Goal: Information Seeking & Learning: Check status

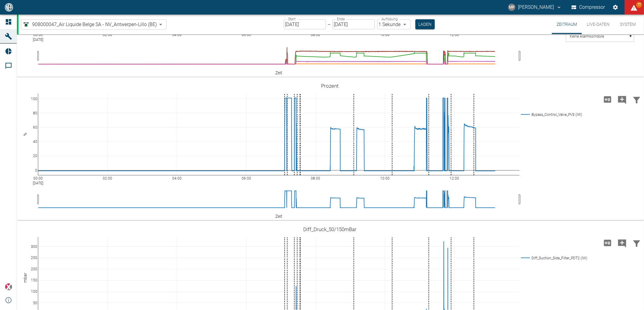
scroll to position [538, 0]
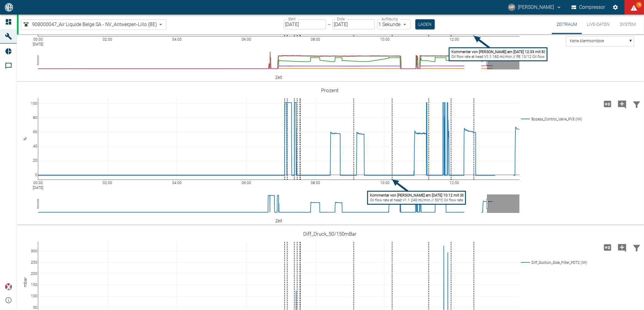
click at [474, 59] on tspan "Oil flow rate at head V1.1 160 ml/min // PE 10/12 Oil flow rate at head V1.2 12…" at bounding box center [531, 57] width 161 height 4
drag, startPoint x: 352, startPoint y: 165, endPoint x: 223, endPoint y: 151, distance: 129.2
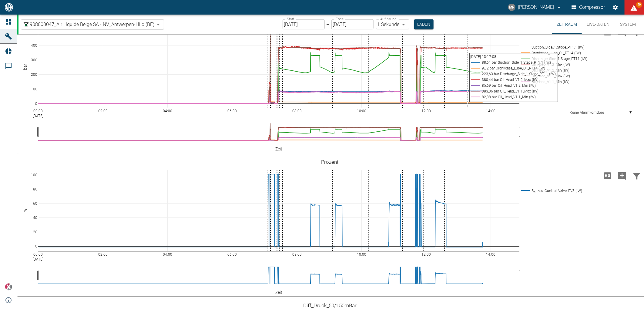
scroll to position [471, 0]
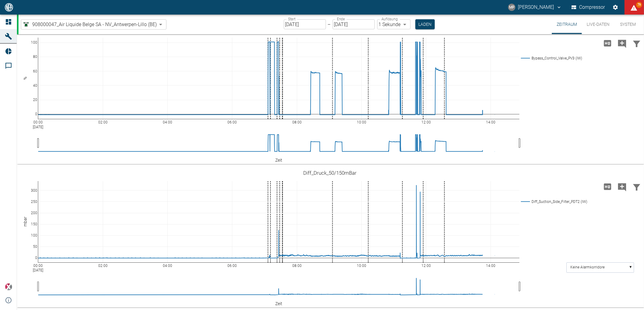
scroll to position [729, 0]
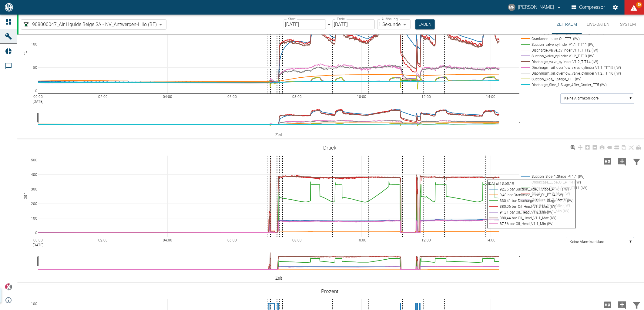
scroll to position [404, 0]
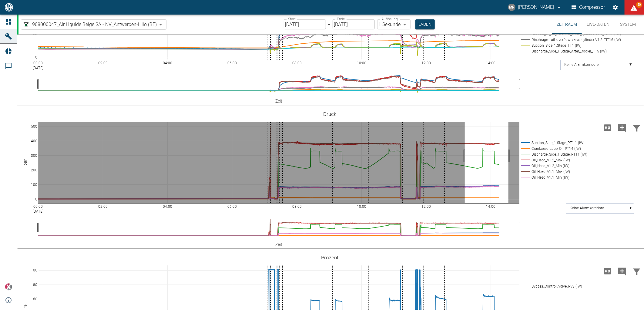
drag, startPoint x: 464, startPoint y: 253, endPoint x: 508, endPoint y: 249, distance: 43.8
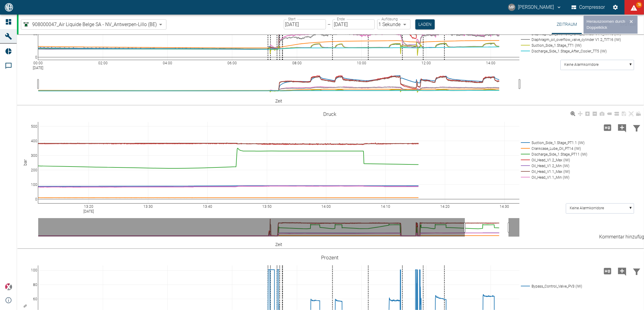
click at [622, 132] on icon "Kommentar hinzufügen" at bounding box center [622, 128] width 8 height 8
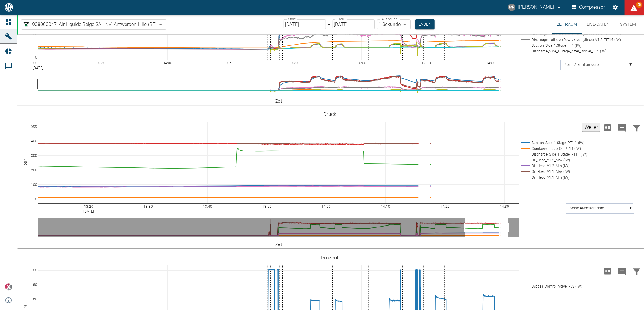
click at [582, 132] on button "Weiter" at bounding box center [591, 127] width 18 height 9
paste textarea "Oil flow rate at head V1.1 150 ml/min // PE 10/12 // 52°C // gas line (valve) 1…"
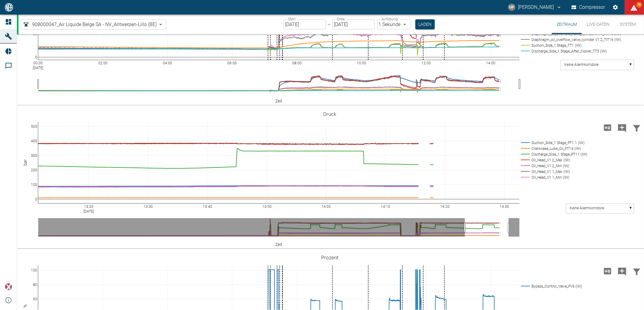
type textarea "Oil flow rate at head V1.1 150 ml/min // PE 10/12 // 52°C // gas line (valve) 1…"
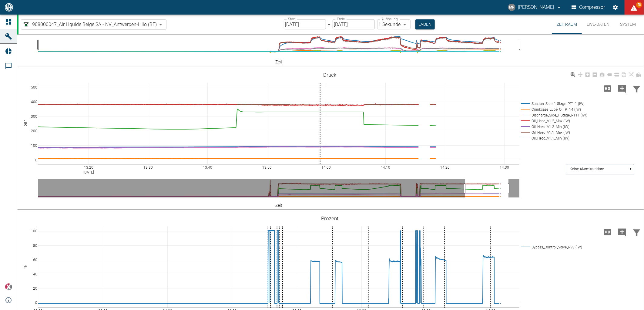
scroll to position [438, 0]
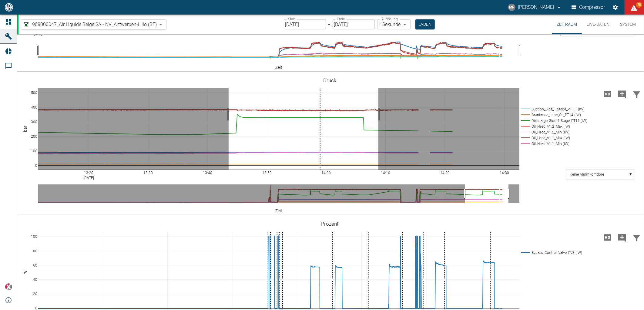
drag, startPoint x: 228, startPoint y: 211, endPoint x: 378, endPoint y: 211, distance: 149.7
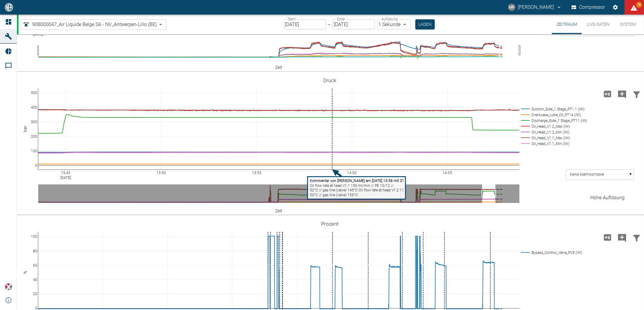
click at [605, 194] on div "Hohe Auflösung" at bounding box center [607, 197] width 34 height 7
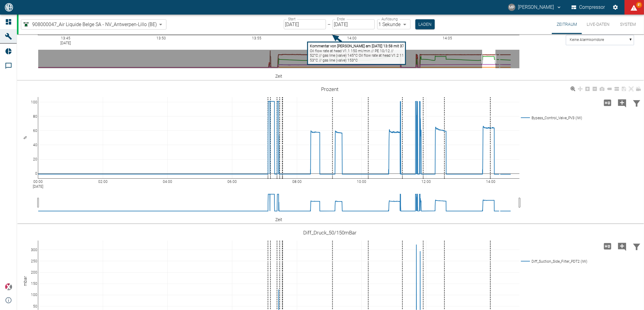
scroll to position [538, 0]
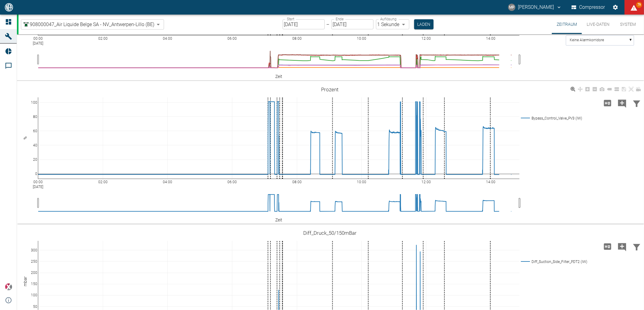
scroll to position [404, 0]
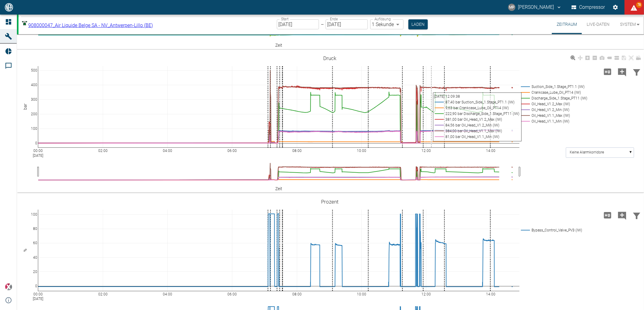
scroll to position [426, 0]
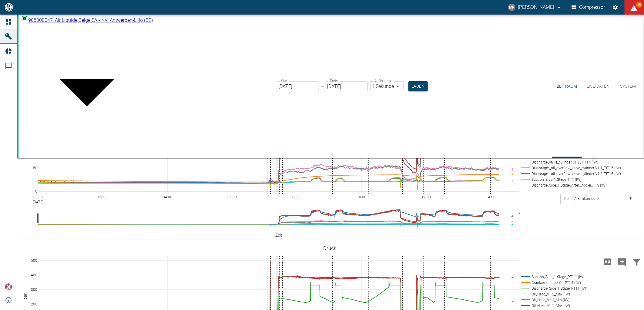
click at [161, 22] on body "MP Marc Philipps Compressor 78 Dashboard Maschinen Reports Kommentare powered b…" at bounding box center [322, 155] width 644 height 310
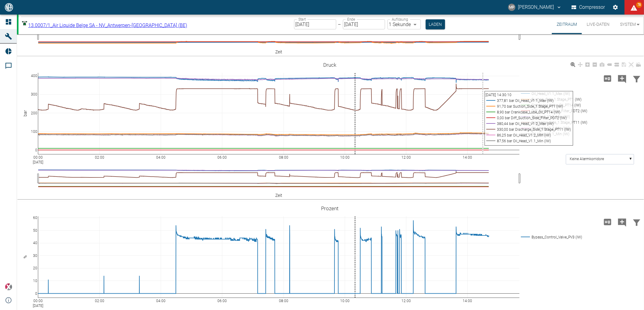
scroll to position [190, 0]
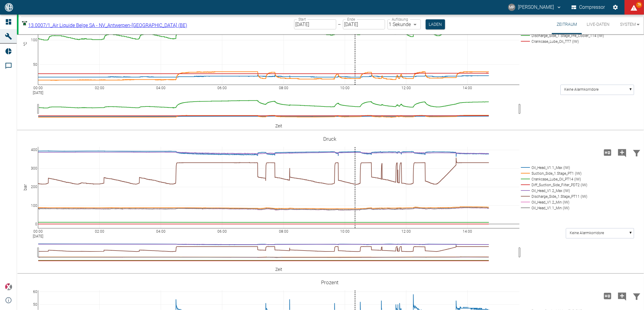
click at [54, 23] on body "MP Marc Philipps Compressor 79 Dashboard Maschinen Reports Kommentare powered b…" at bounding box center [322, 155] width 644 height 310
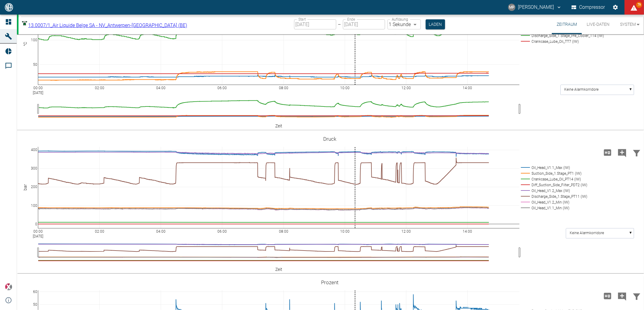
type input "53812aab-fb54-4a57-a574-01c3305aa274"
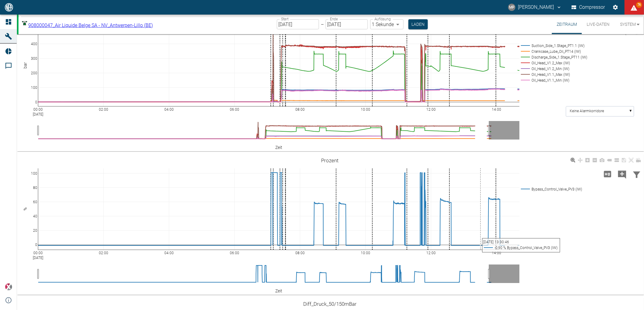
scroll to position [561, 0]
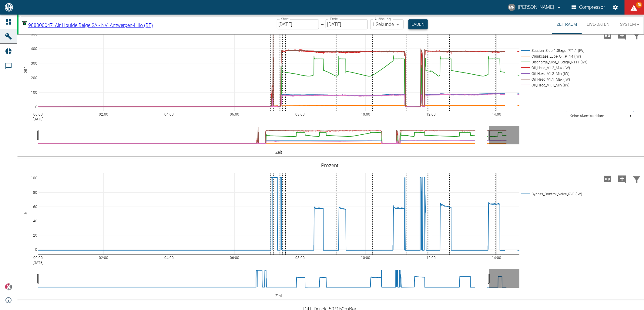
click at [417, 23] on button "Laden" at bounding box center [417, 24] width 19 height 10
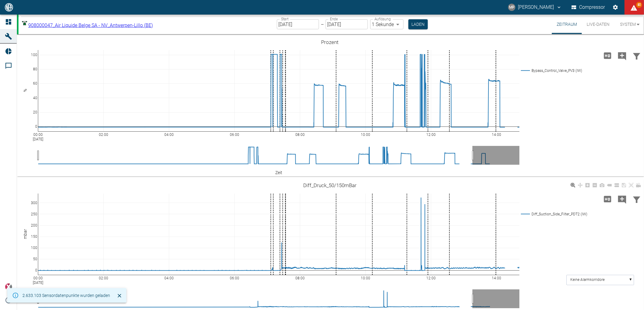
scroll to position [695, 0]
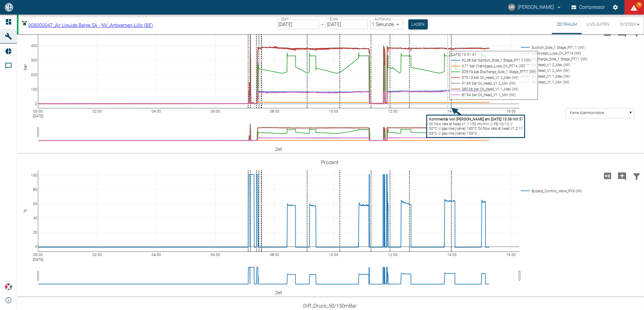
scroll to position [471, 0]
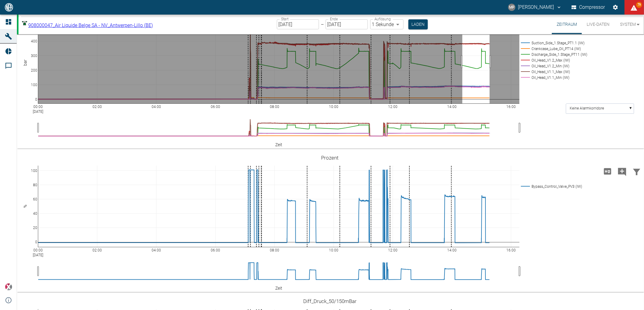
drag, startPoint x: 462, startPoint y: 191, endPoint x: 489, endPoint y: 192, distance: 27.3
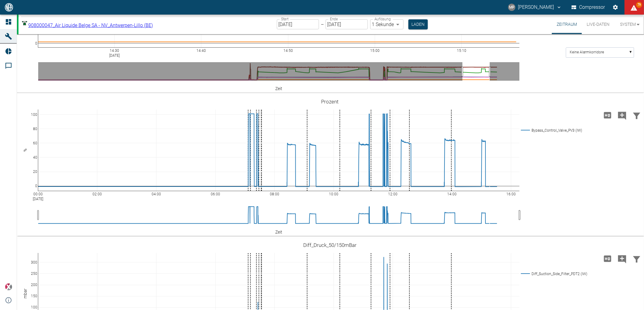
scroll to position [493, 0]
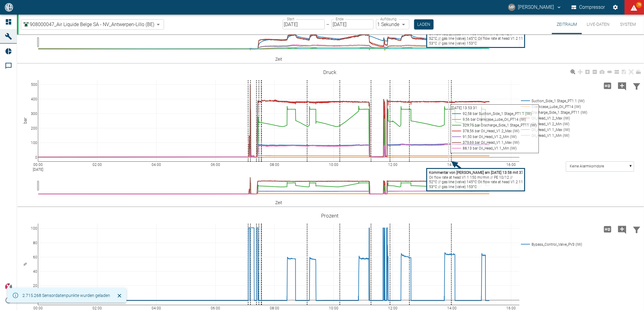
scroll to position [471, 0]
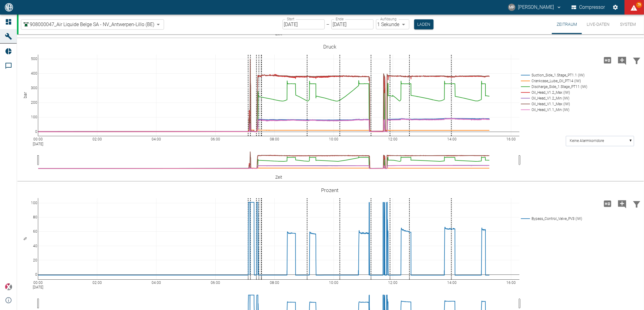
type textarea "Oil flow rate at head V1.1 150 ml/min // PE 10/12 // 52°C // gas line (valve) 1…"
click at [624, 65] on icon "Kommentar hinzufügen" at bounding box center [622, 61] width 8 height 8
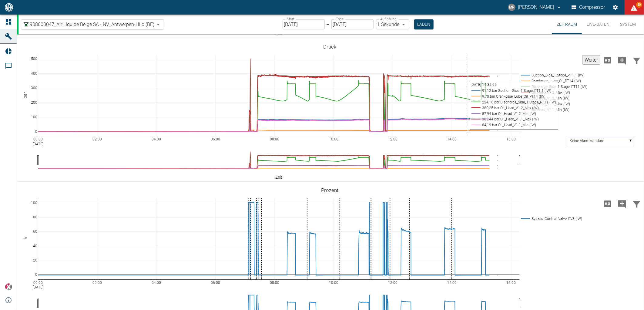
click at [588, 65] on button "Weiter" at bounding box center [591, 59] width 18 height 9
paste textarea "Oil flow rate at head V1.1 150 ml/min // PE 10/12 // 52°C // gas line (valve) 1…"
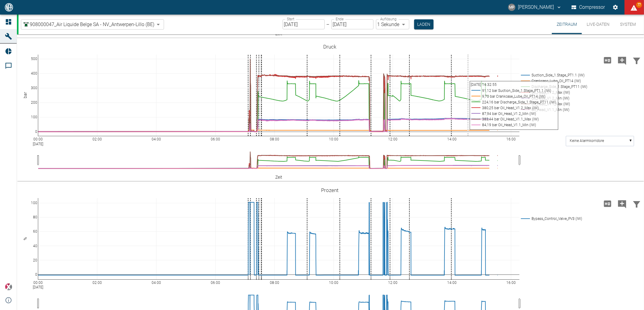
drag, startPoint x: 350, startPoint y: 155, endPoint x: 352, endPoint y: 164, distance: 9.0
drag, startPoint x: 349, startPoint y: 165, endPoint x: 350, endPoint y: 170, distance: 5.0
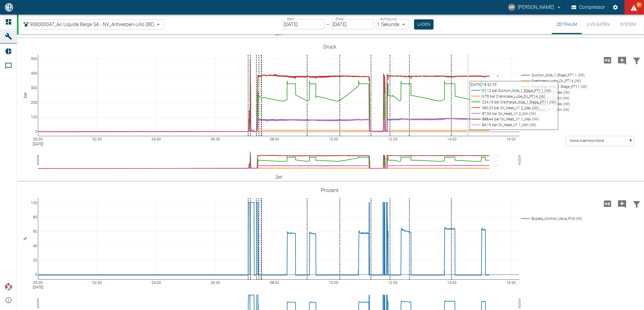
type textarea "Oil flow rate at head V1.1 200 ml/min // PE 10/12 Oil flow rate at head V1.2 15…"
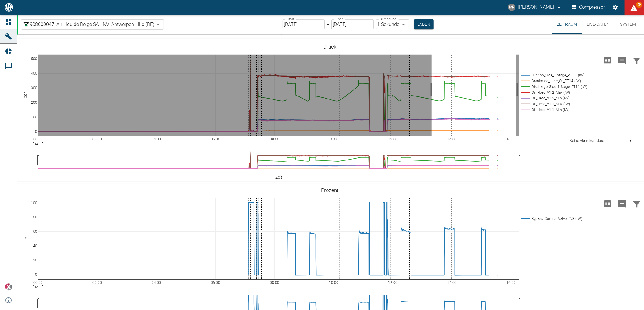
drag, startPoint x: 431, startPoint y: 187, endPoint x: 516, endPoint y: 185, distance: 84.5
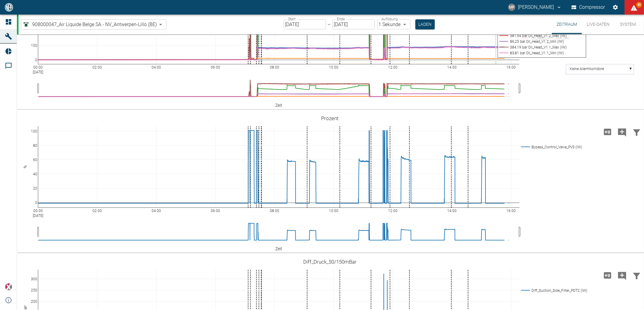
scroll to position [538, 0]
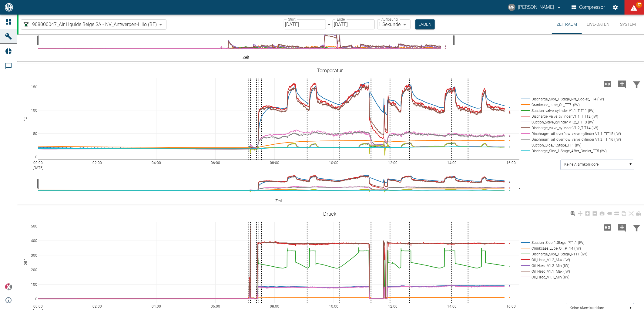
scroll to position [505, 0]
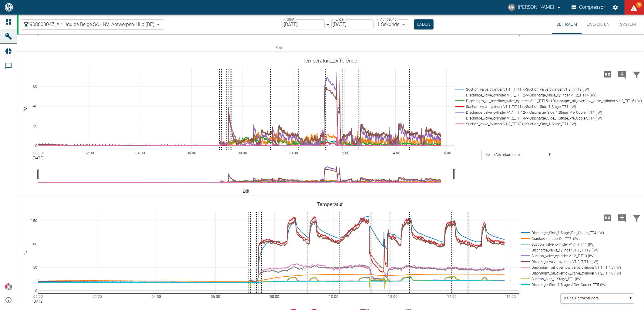
scroll to position [471, 0]
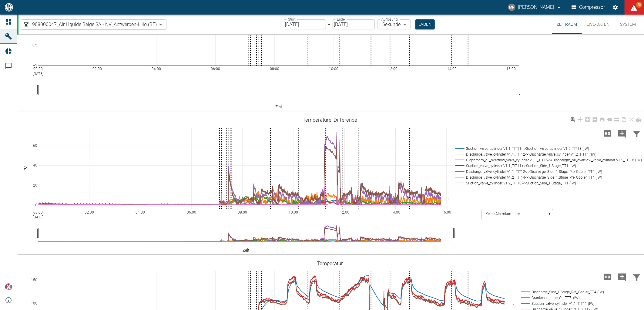
scroll to position [505, 0]
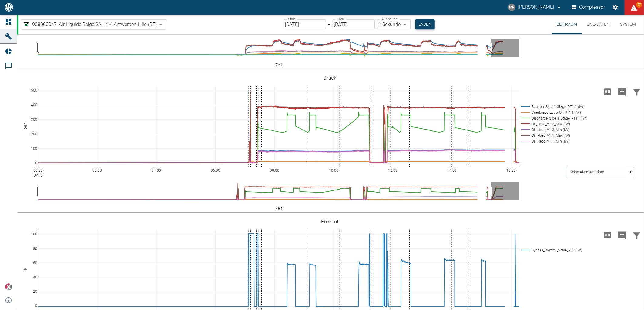
click at [422, 22] on button "Laden" at bounding box center [424, 24] width 19 height 10
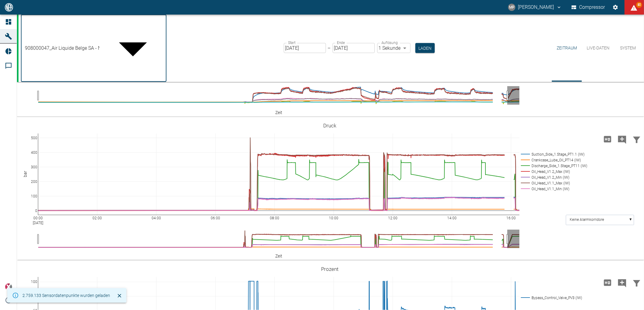
drag, startPoint x: 133, startPoint y: 25, endPoint x: 109, endPoint y: 172, distance: 148.3
click at [133, 25] on body "MP [PERSON_NAME] Compressor 80 Dashboard Maschinen Reports Kommentare powered b…" at bounding box center [322, 155] width 644 height 310
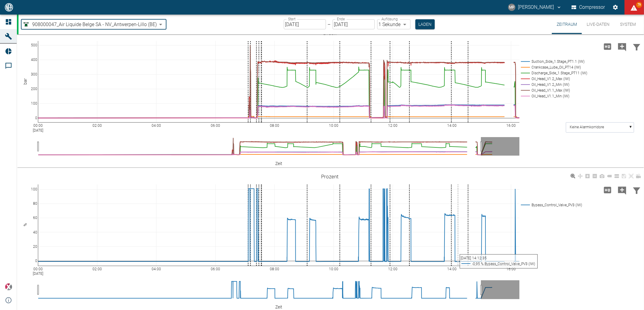
scroll to position [538, 0]
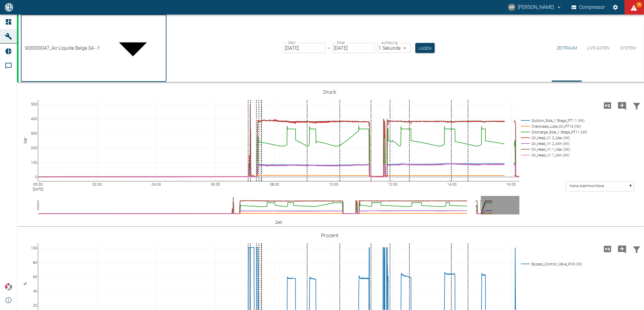
click at [161, 24] on body "MP [PERSON_NAME] Compressor 79 Dashboard Maschinen Reports Kommentare powered b…" at bounding box center [322, 155] width 644 height 310
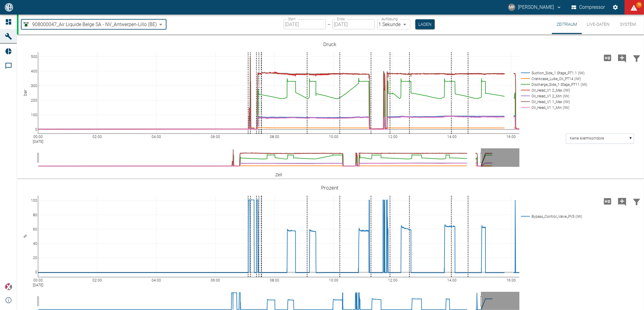
type input "7660faed-fd66-4731-a2e8-44c12e65351a"
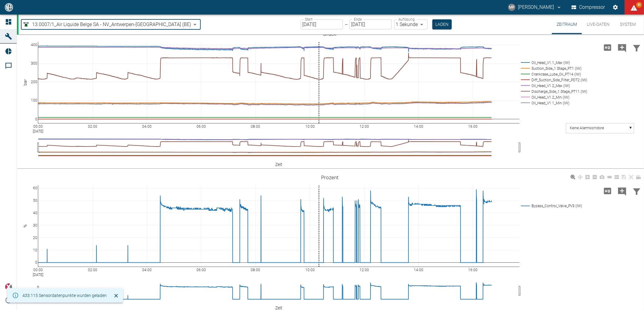
scroll to position [299, 0]
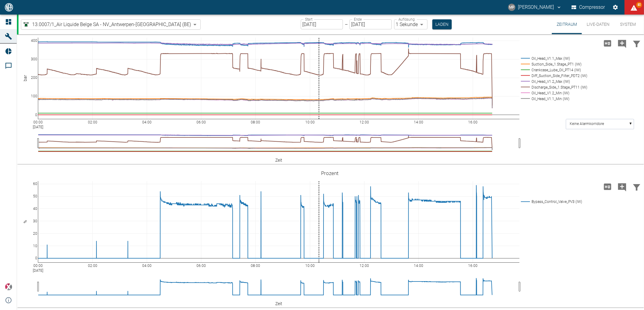
click at [403, 153] on div "00:00 [DATE] 02:00 04:00 06:00 08:00 10:00 12:00 14:00 16:00 0 100 200 300 400 …" at bounding box center [329, 93] width 625 height 136
